Goal: Obtain resource: Download file/media

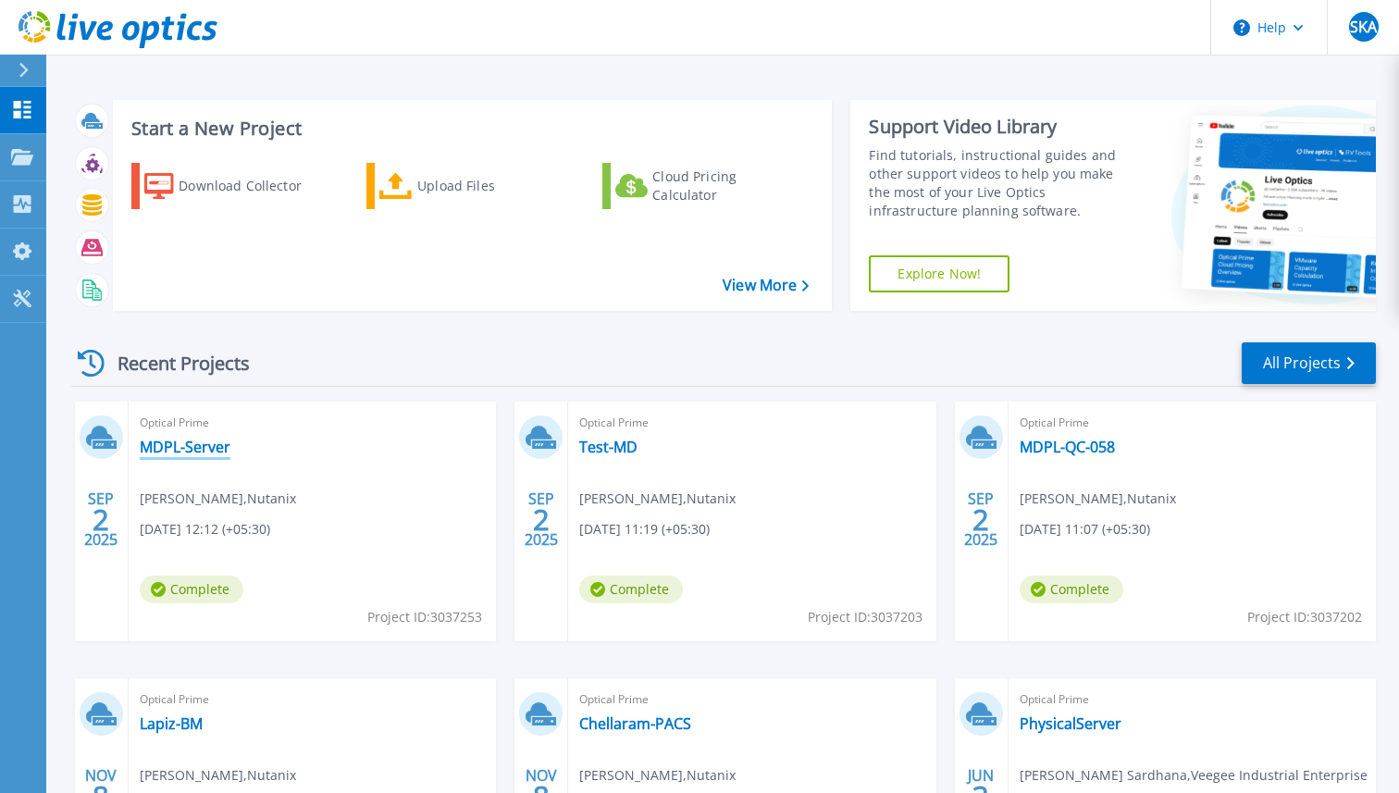
click at [206, 449] on link "MDPL-Server" at bounding box center [185, 447] width 91 height 19
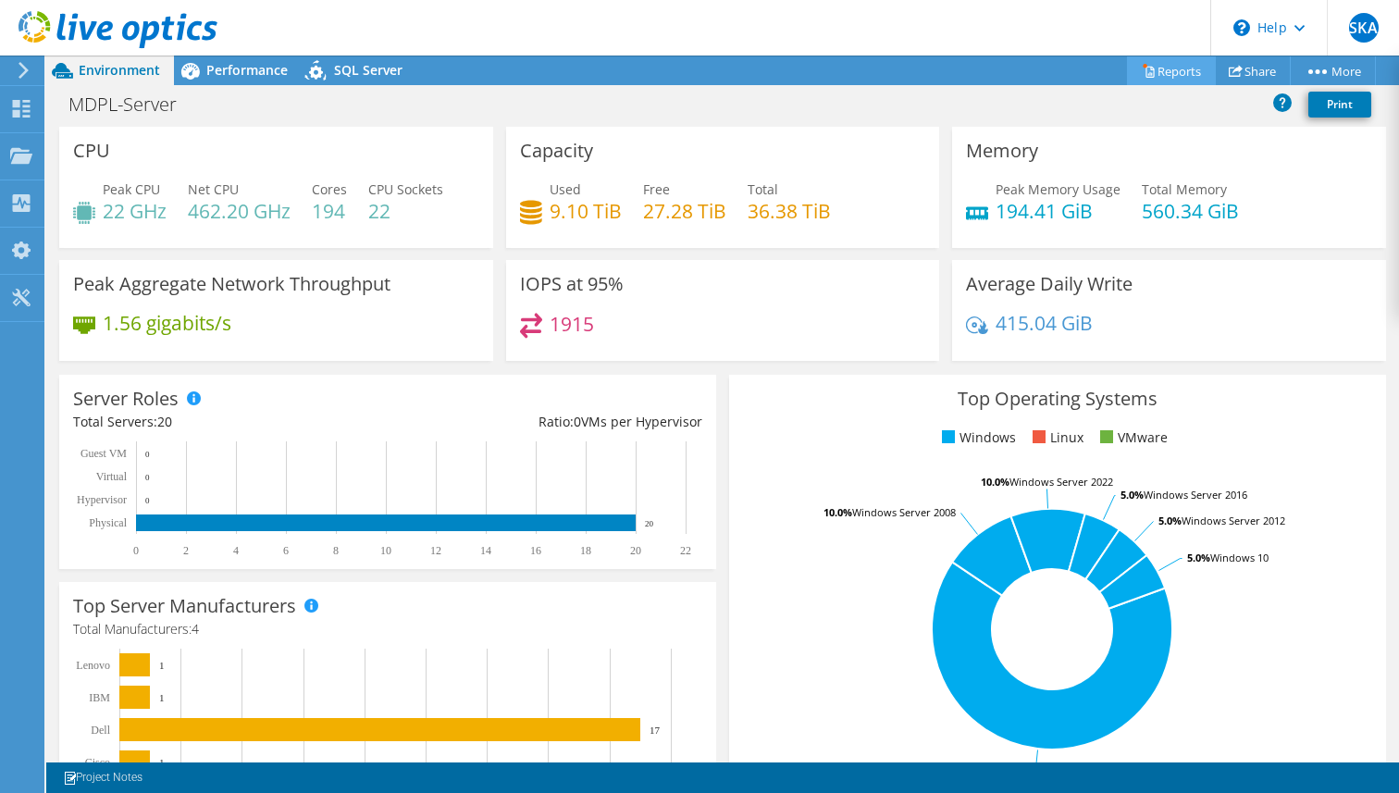
click at [1170, 64] on link "Reports" at bounding box center [1171, 70] width 89 height 29
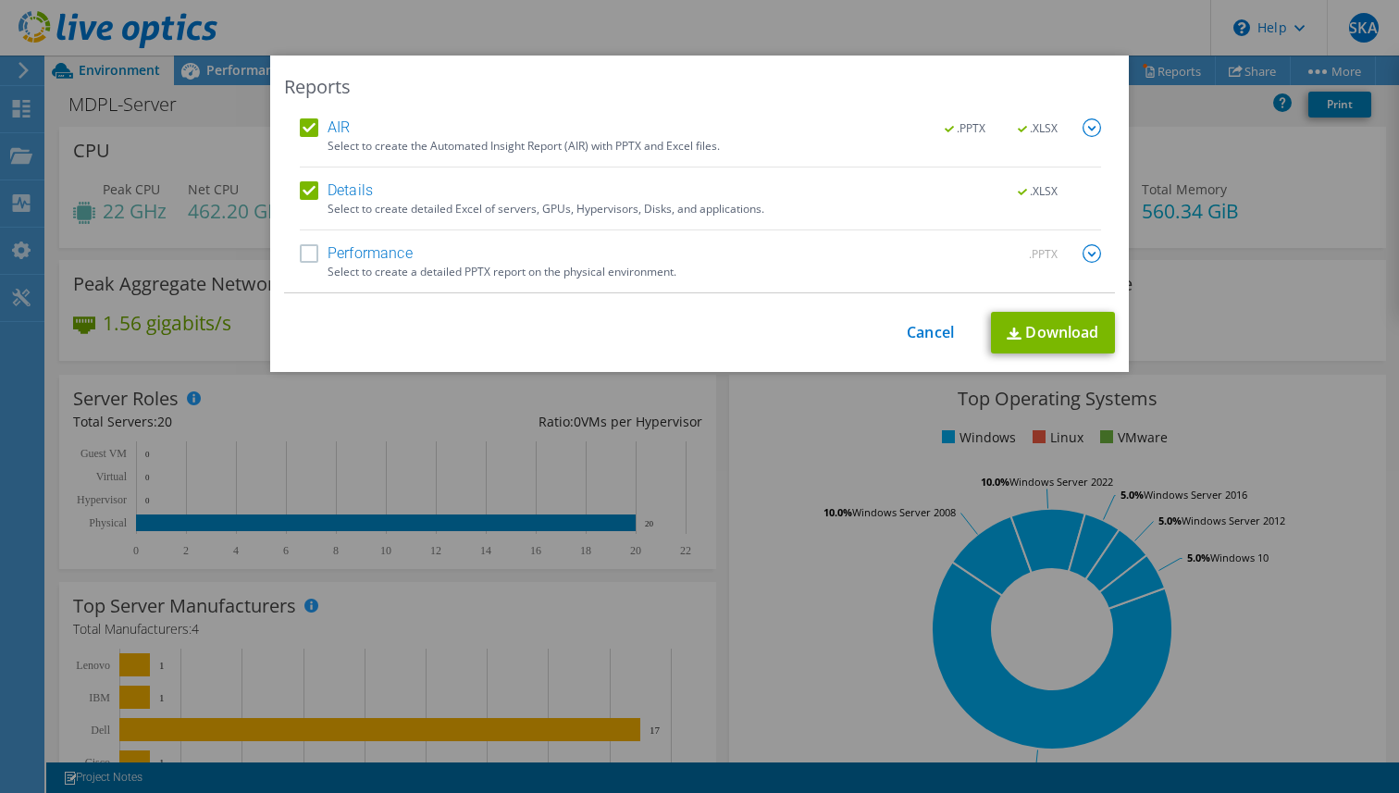
click at [311, 250] on label "Performance" at bounding box center [356, 253] width 113 height 19
click at [0, 0] on input "Performance" at bounding box center [0, 0] width 0 height 0
click at [1025, 328] on link "Download" at bounding box center [1053, 333] width 124 height 42
click at [925, 343] on div "This process may take a while, please wait... Cancel Download" at bounding box center [699, 333] width 831 height 42
click at [926, 336] on link "Cancel" at bounding box center [930, 333] width 47 height 18
